Goal: Check status: Check status

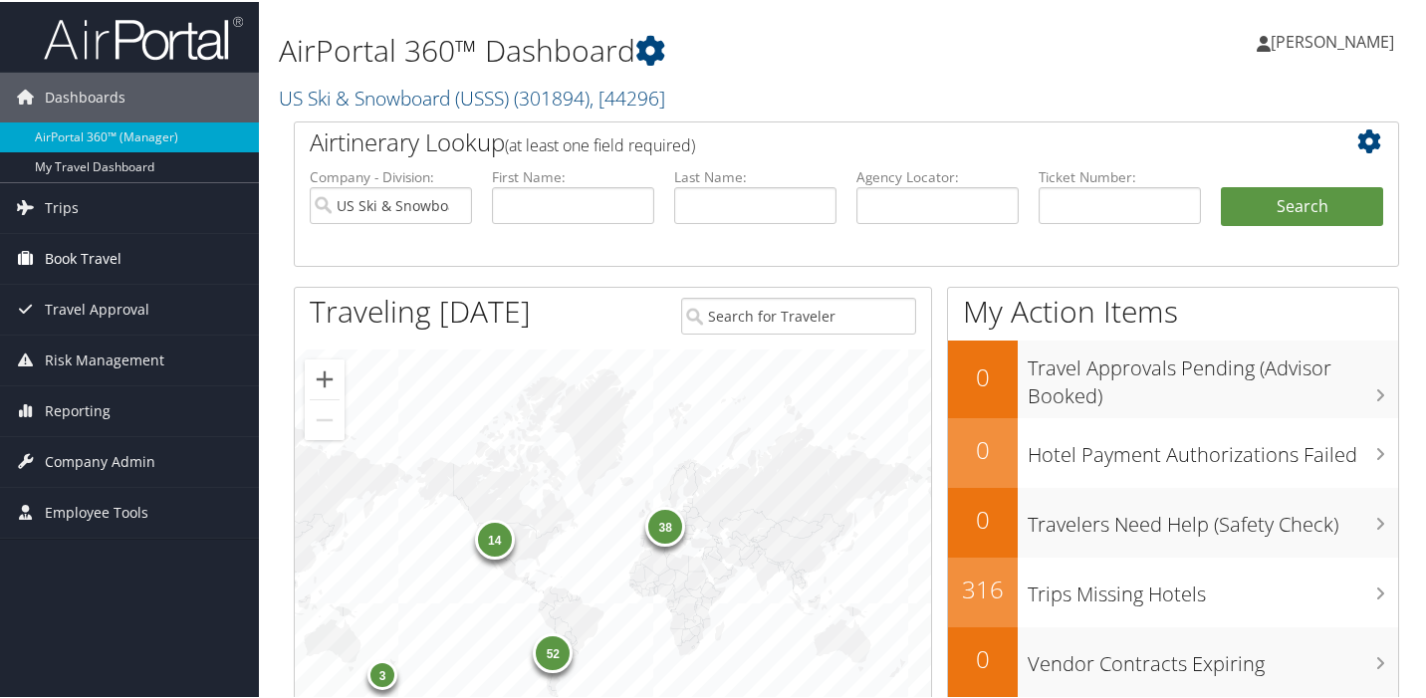
click at [84, 258] on span "Book Travel" at bounding box center [83, 257] width 77 height 50
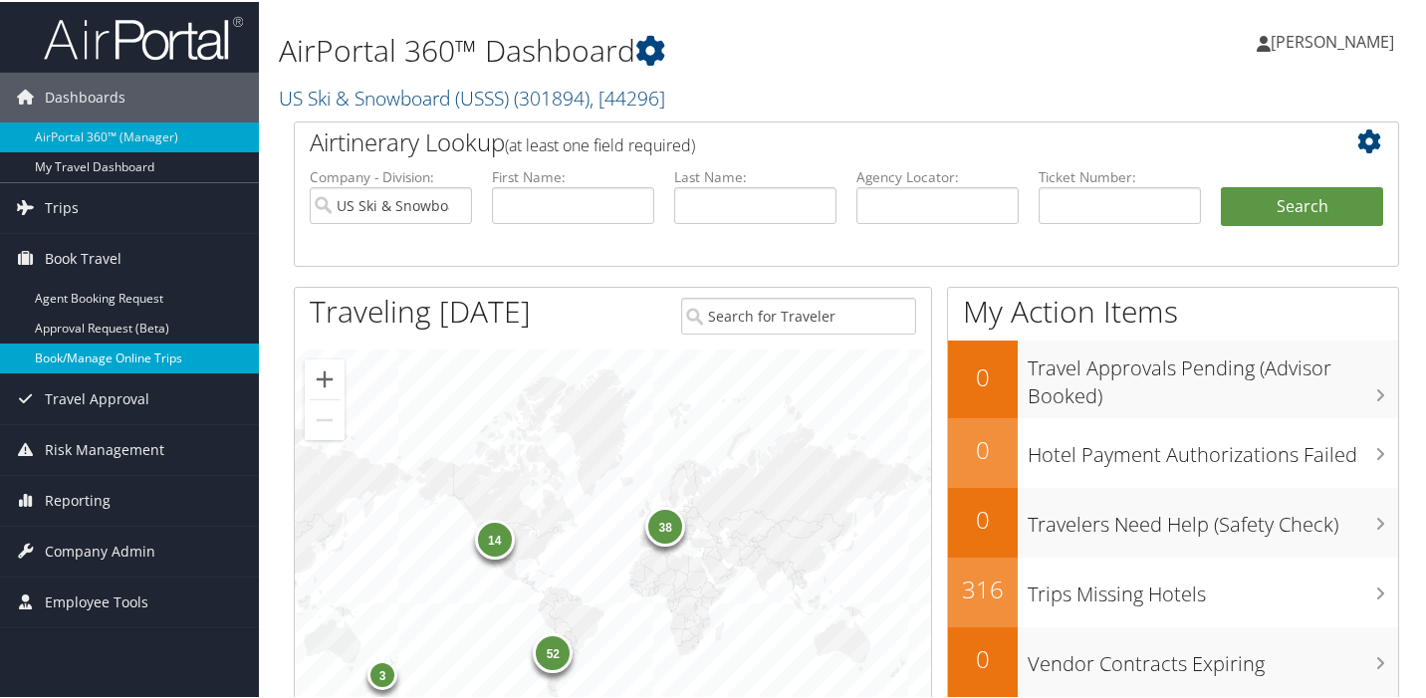
click at [105, 356] on link "Book/Manage Online Trips" at bounding box center [129, 357] width 259 height 30
click at [107, 361] on link "Book/Manage Online Trips" at bounding box center [129, 357] width 259 height 30
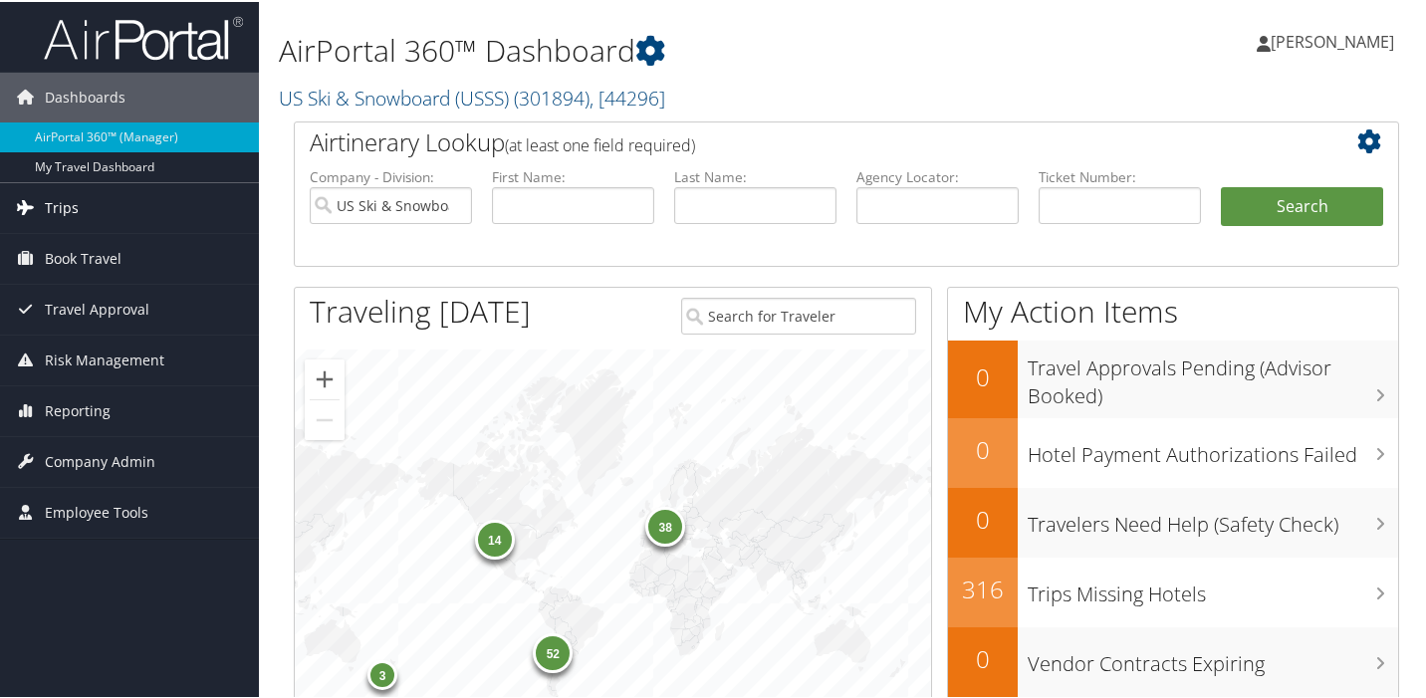
click at [60, 210] on span "Trips" at bounding box center [62, 206] width 34 height 50
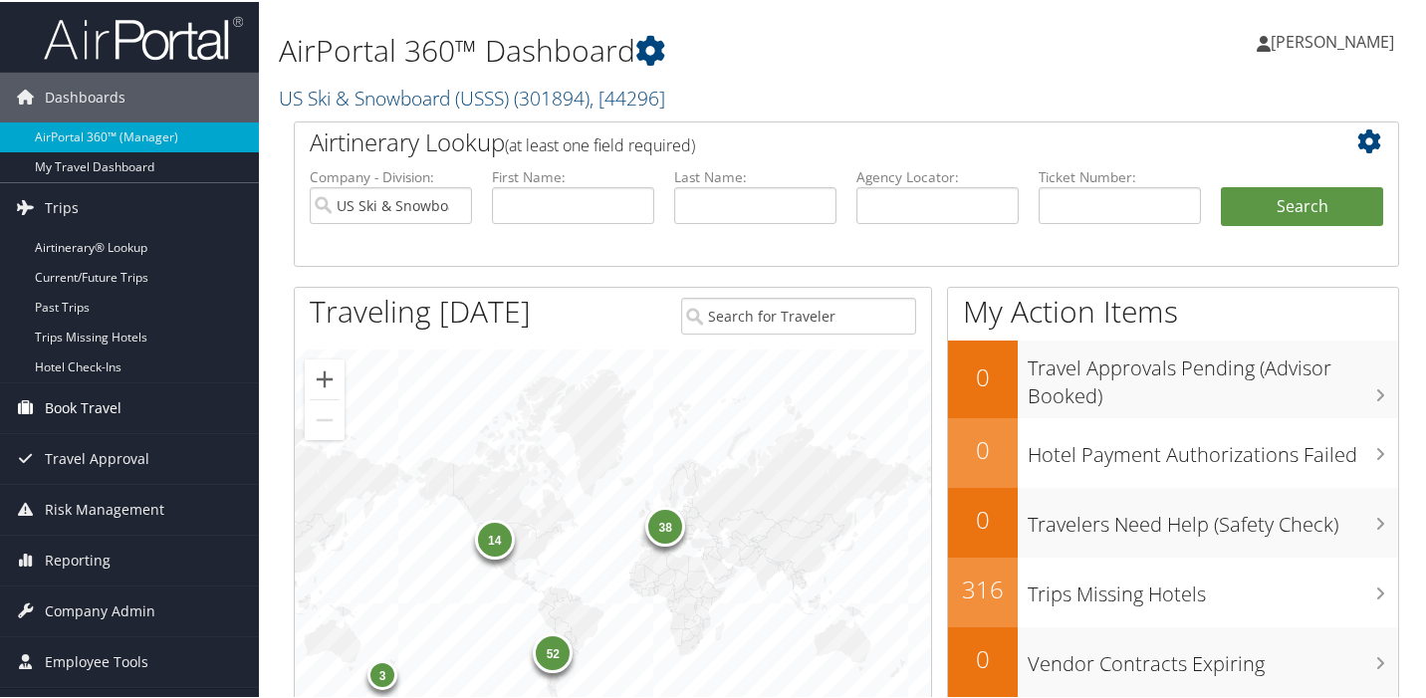
click at [71, 407] on span "Book Travel" at bounding box center [83, 406] width 77 height 50
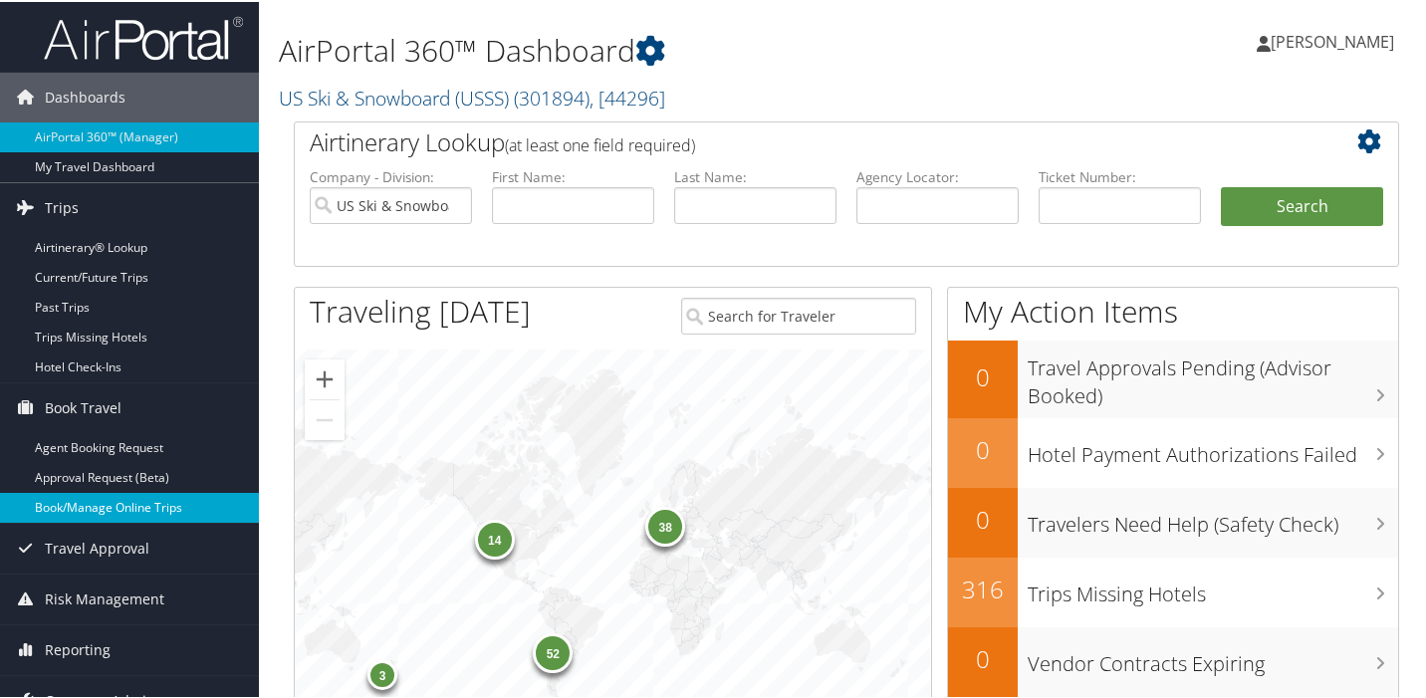
click at [85, 505] on link "Book/Manage Online Trips" at bounding box center [129, 506] width 259 height 30
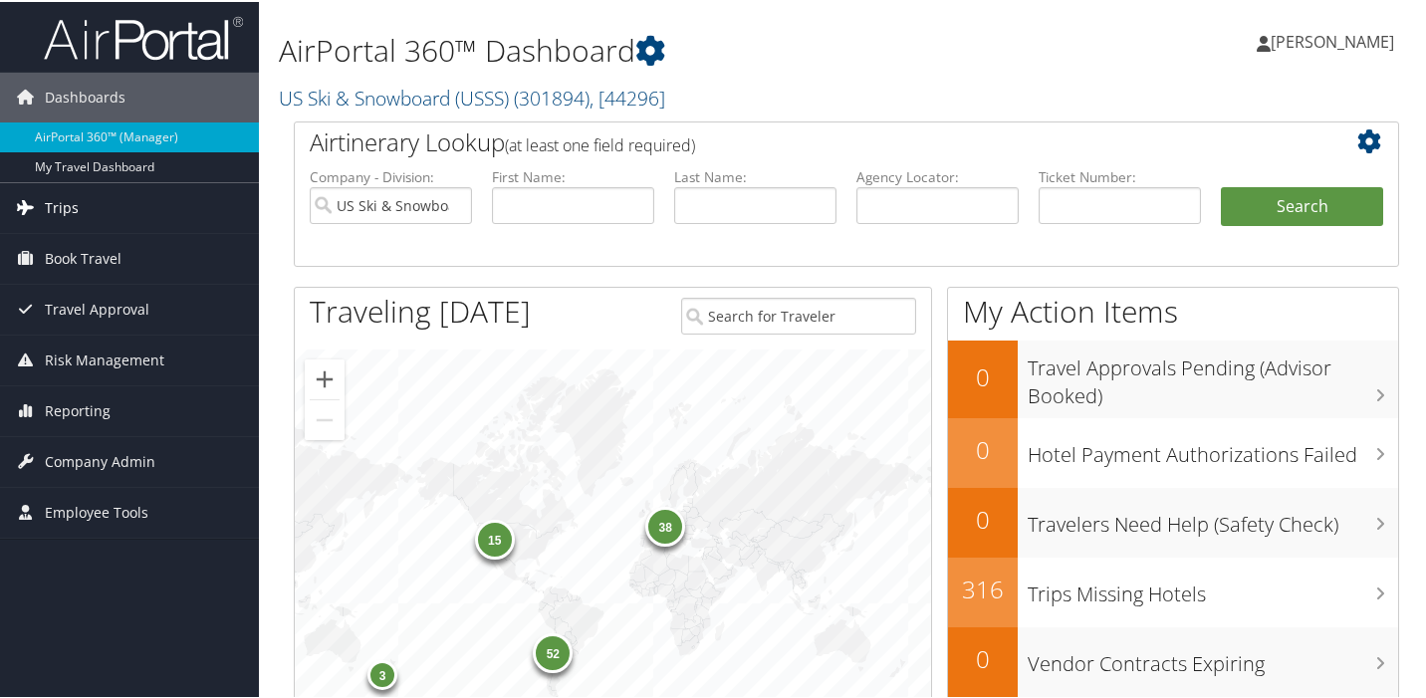
click at [61, 203] on span "Trips" at bounding box center [62, 206] width 34 height 50
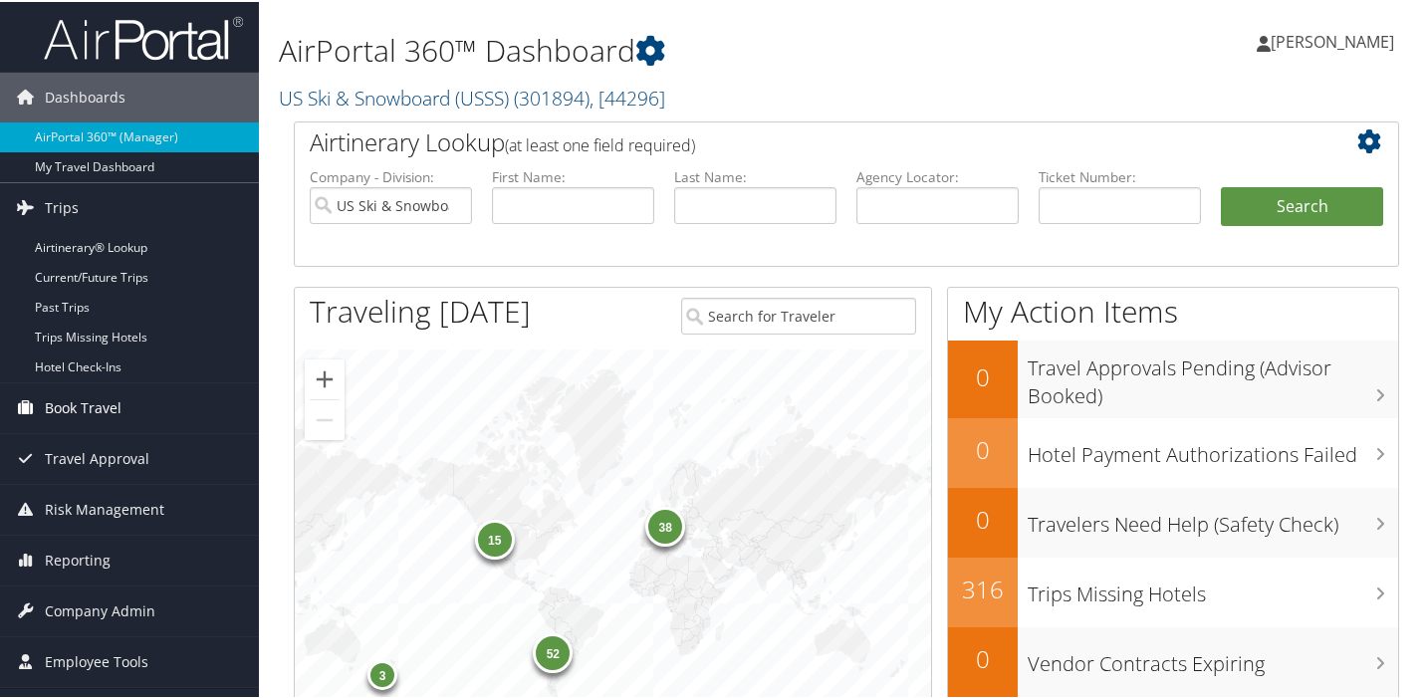
click at [85, 404] on span "Book Travel" at bounding box center [83, 406] width 77 height 50
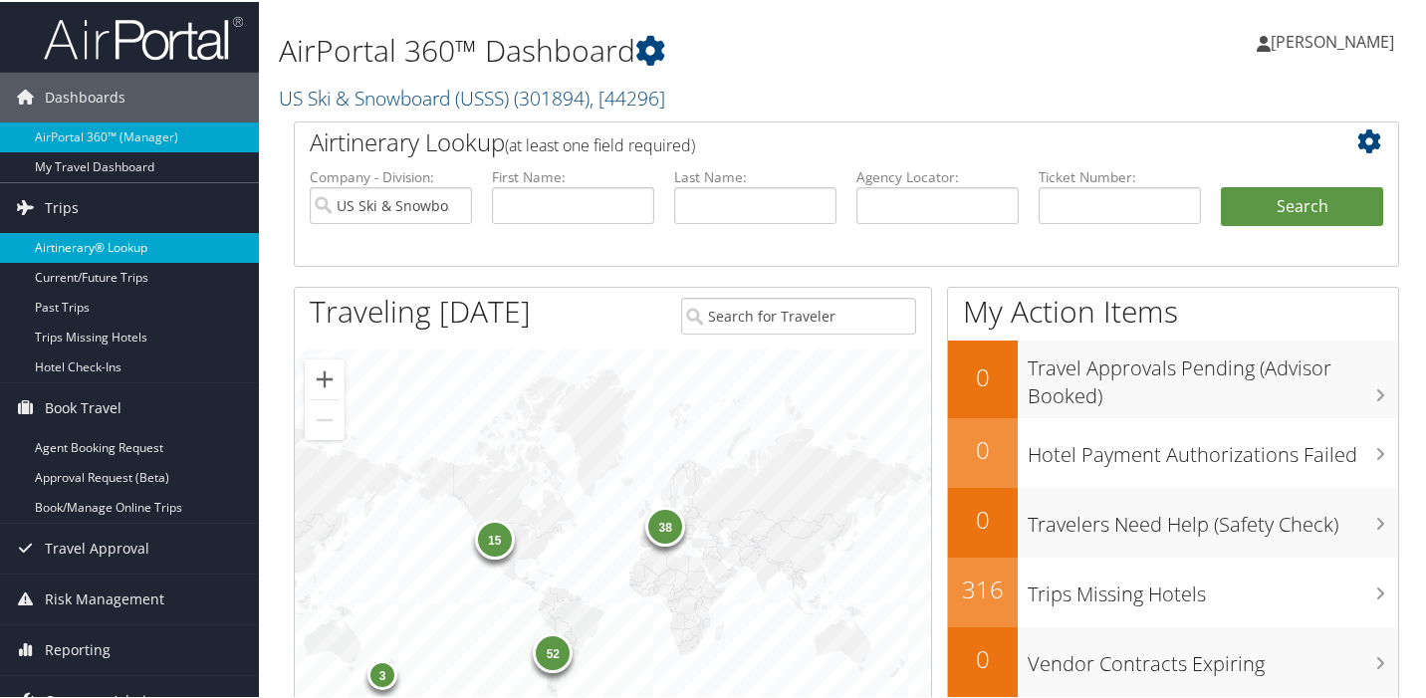
click at [104, 242] on link "Airtinerary® Lookup" at bounding box center [129, 246] width 259 height 30
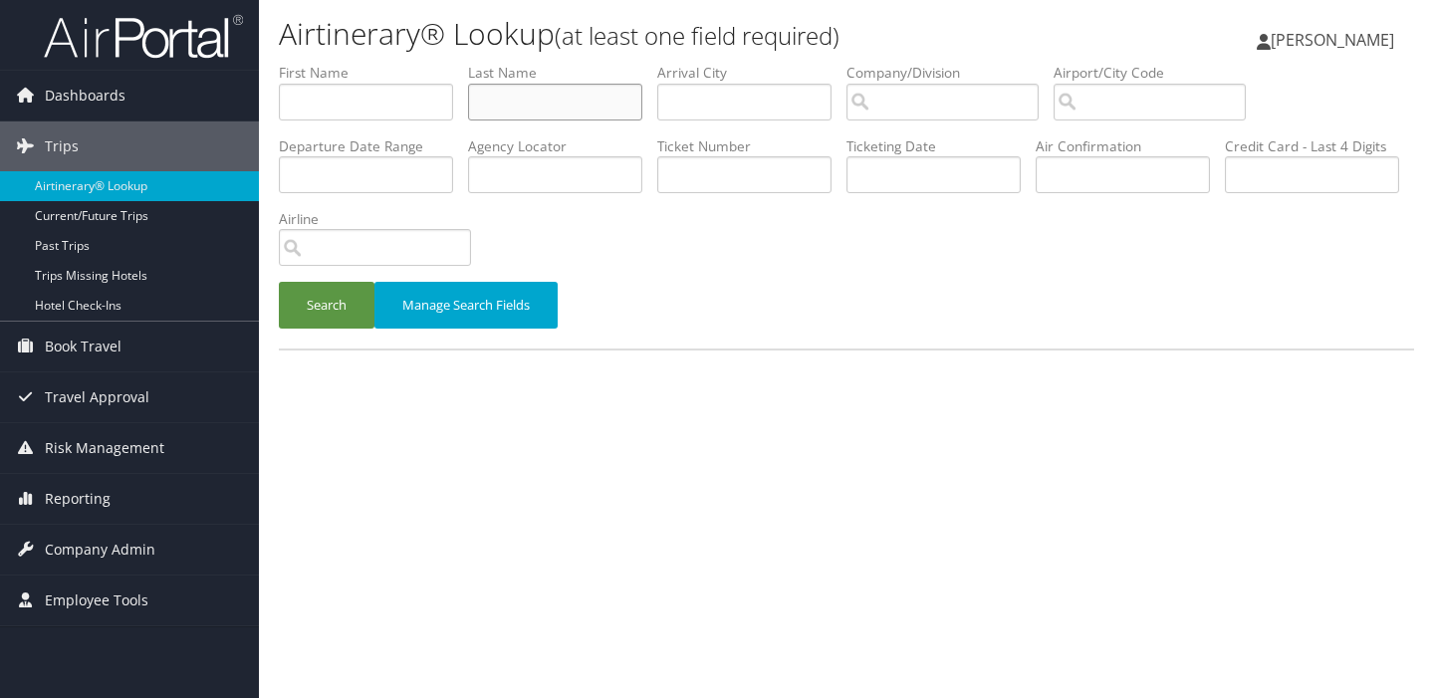
click at [512, 107] on input "text" at bounding box center [555, 102] width 174 height 37
type input "wilson"
click at [317, 307] on button "Search" at bounding box center [327, 305] width 96 height 47
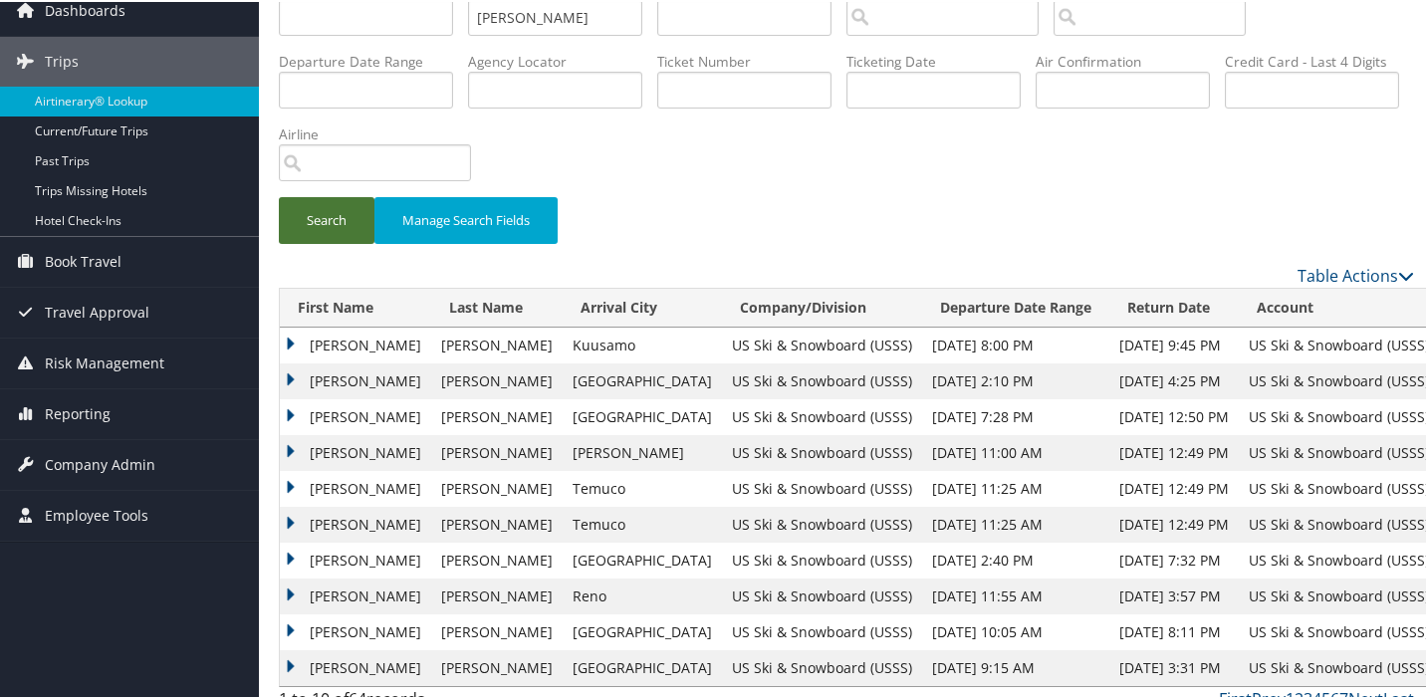
scroll to position [108, 0]
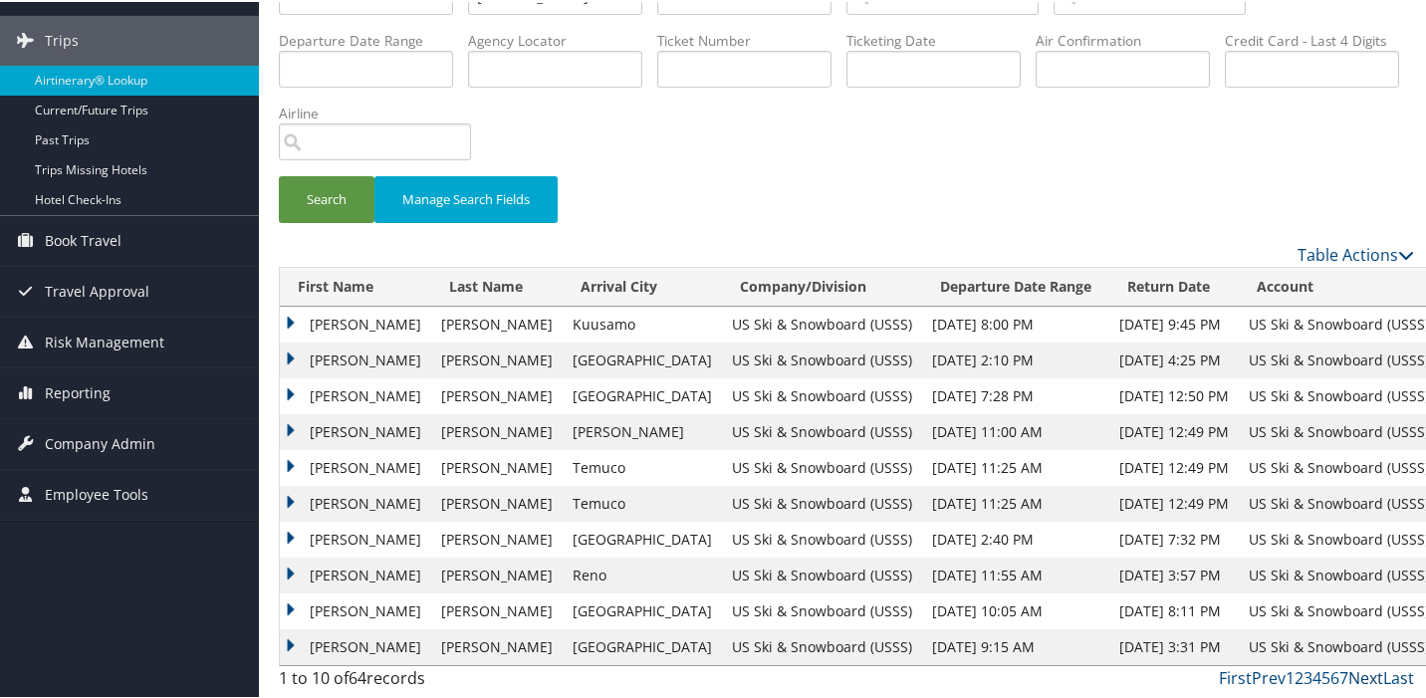
click at [1355, 677] on link "Next" at bounding box center [1365, 676] width 35 height 22
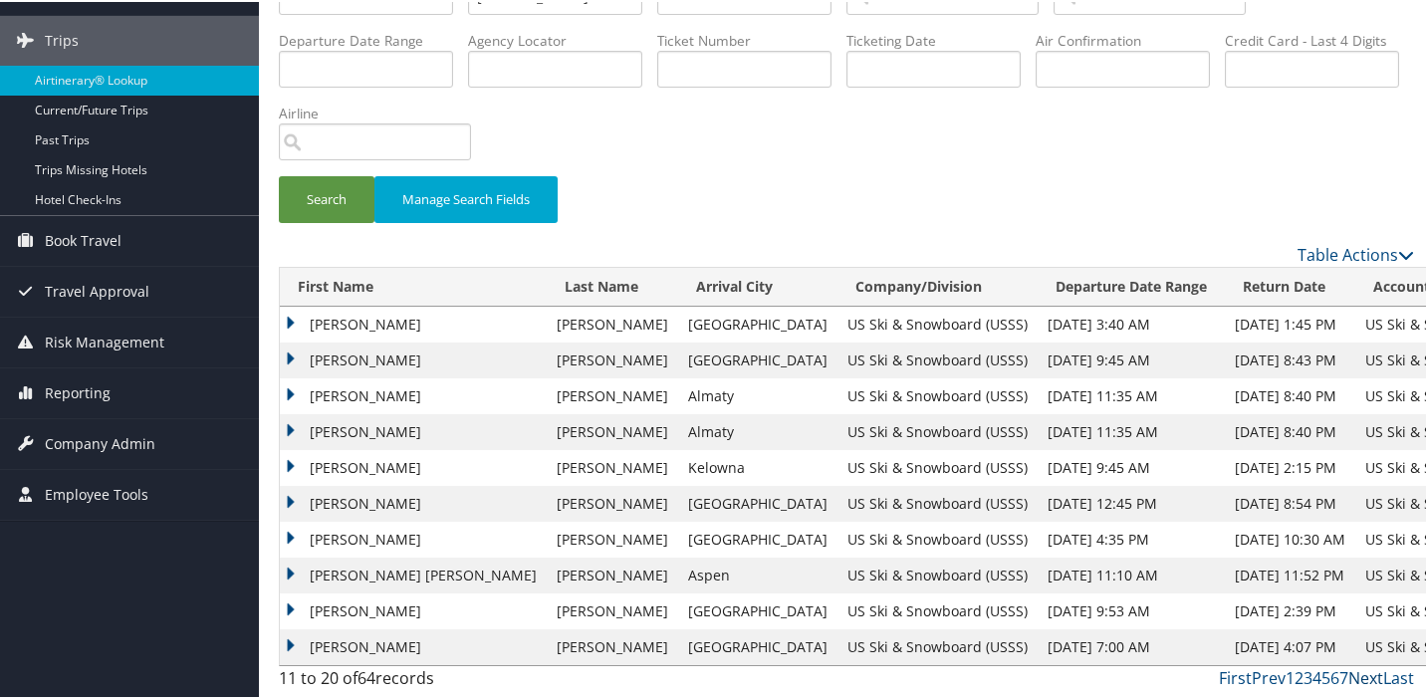
click at [1353, 675] on link "Next" at bounding box center [1365, 676] width 35 height 22
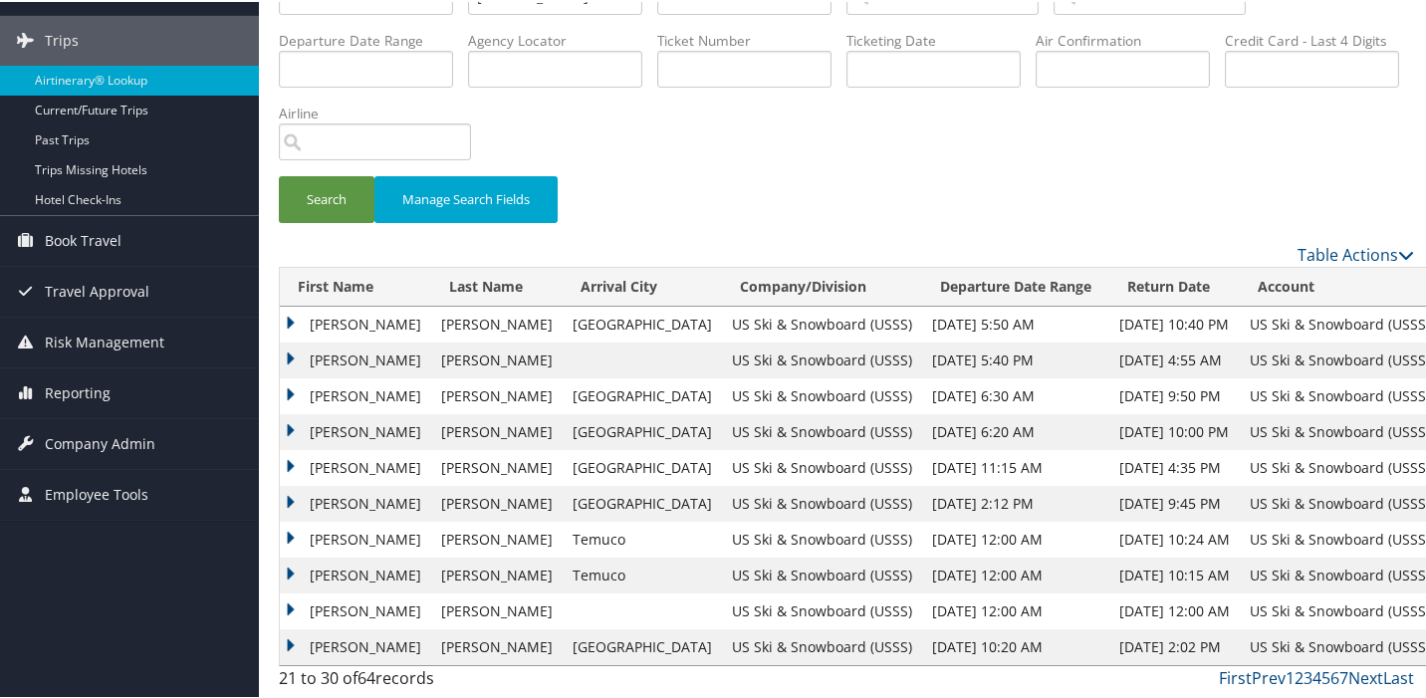
click at [290, 463] on td "BRYON SCOTT" at bounding box center [355, 466] width 151 height 36
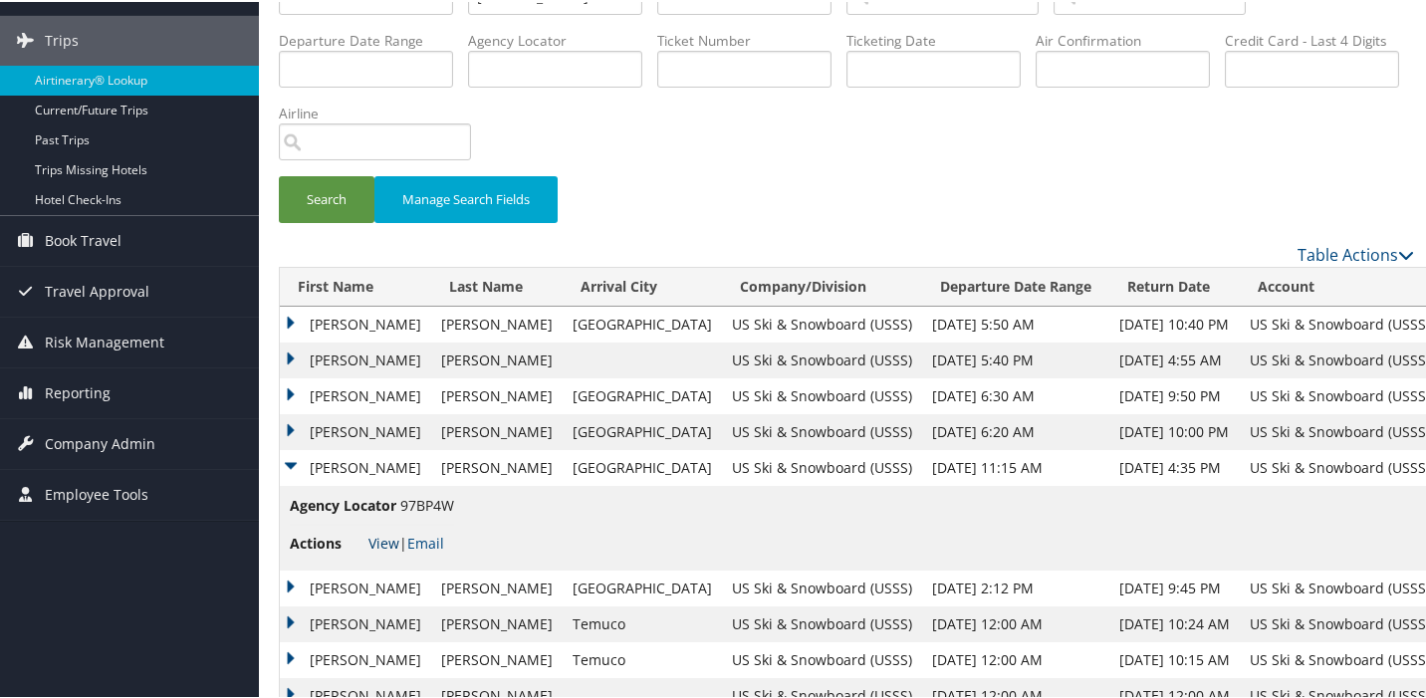
click at [375, 543] on link "View" at bounding box center [383, 541] width 31 height 19
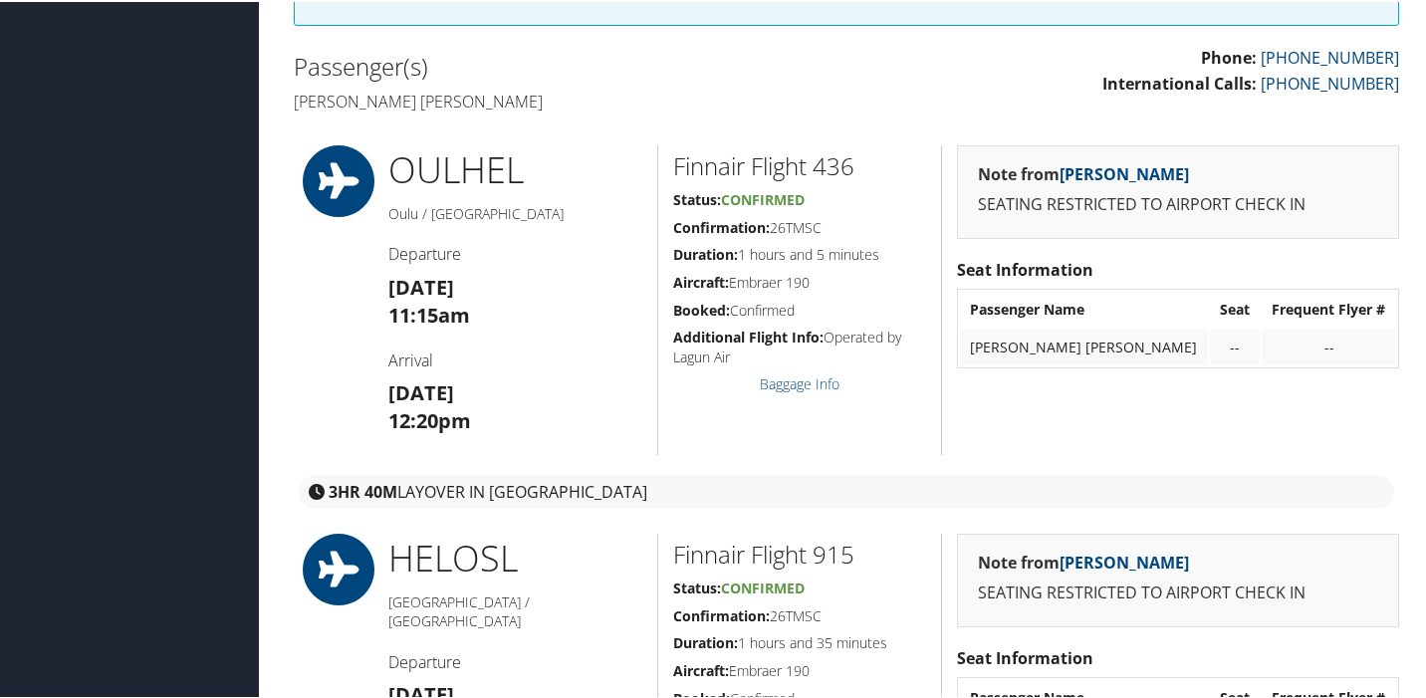
scroll to position [578, 0]
